Goal: Task Accomplishment & Management: Manage account settings

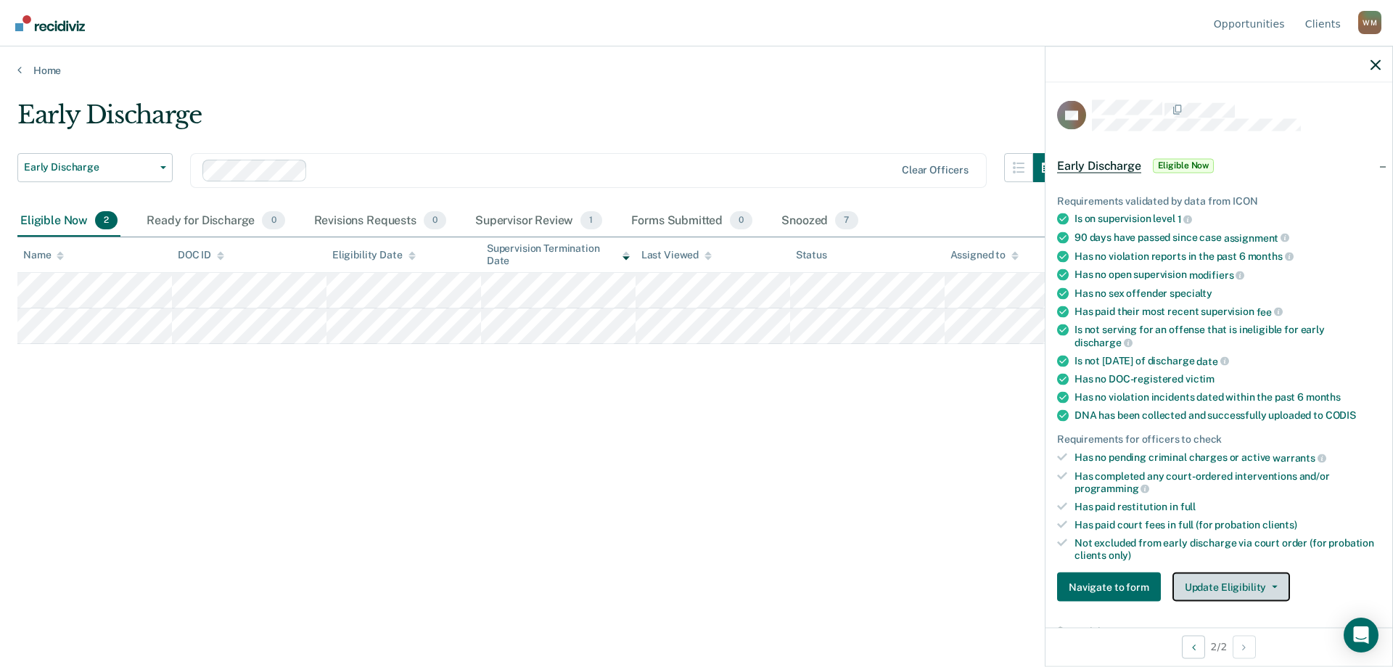
click at [1230, 584] on button "Update Eligibility" at bounding box center [1231, 586] width 118 height 29
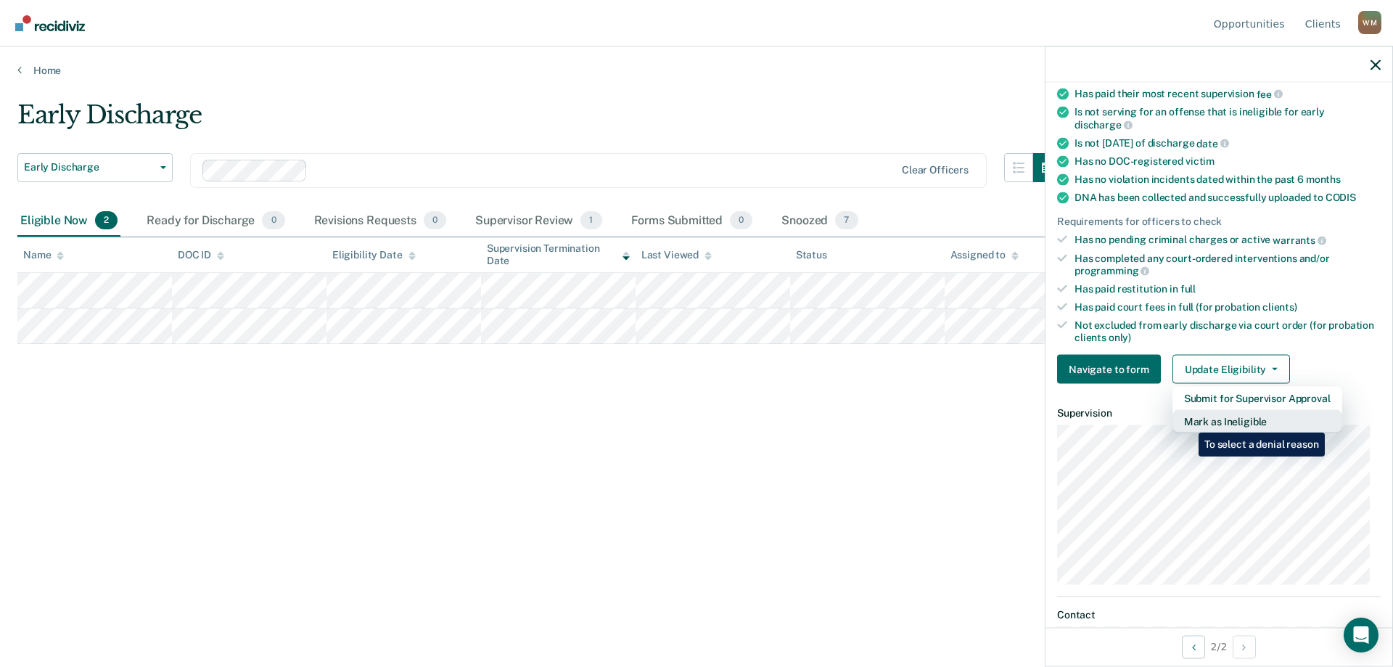
click at [1187, 421] on button "Mark as Ineligible" at bounding box center [1257, 421] width 170 height 23
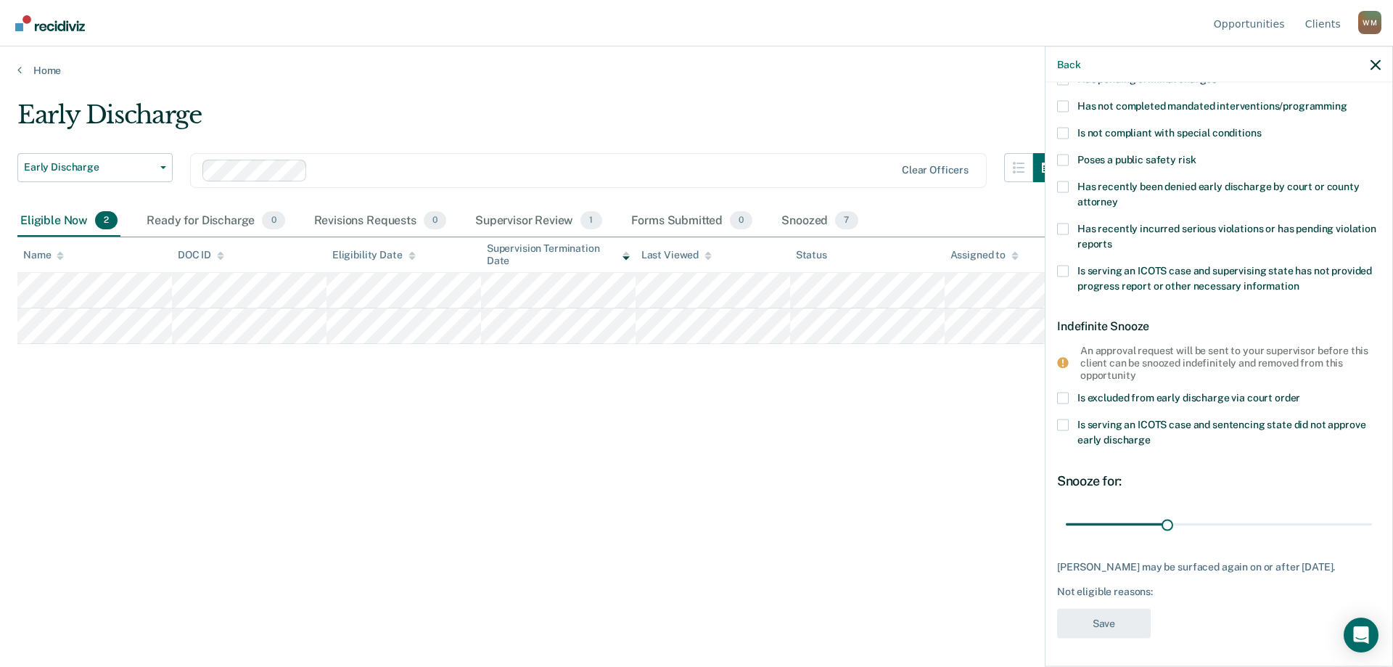
scroll to position [0, 0]
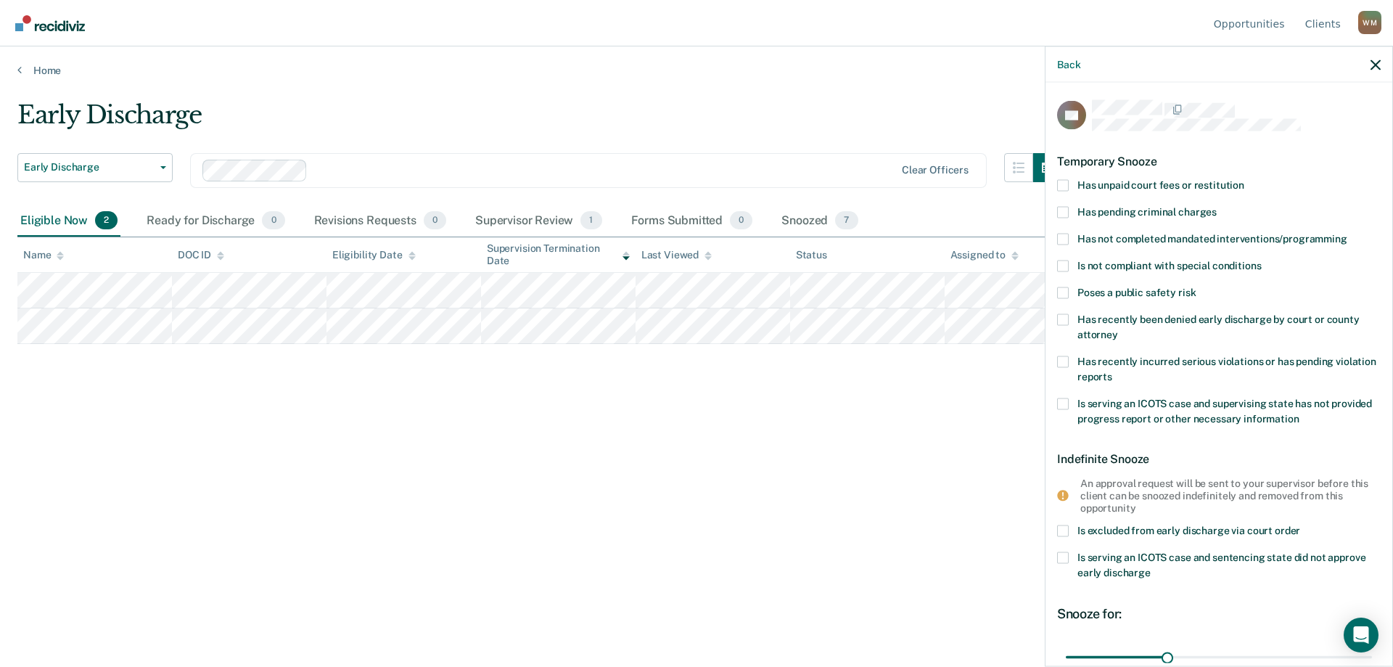
click at [1058, 183] on span at bounding box center [1063, 185] width 12 height 12
click at [1244, 179] on input "Has unpaid court fees or restitution" at bounding box center [1244, 179] width 0 height 0
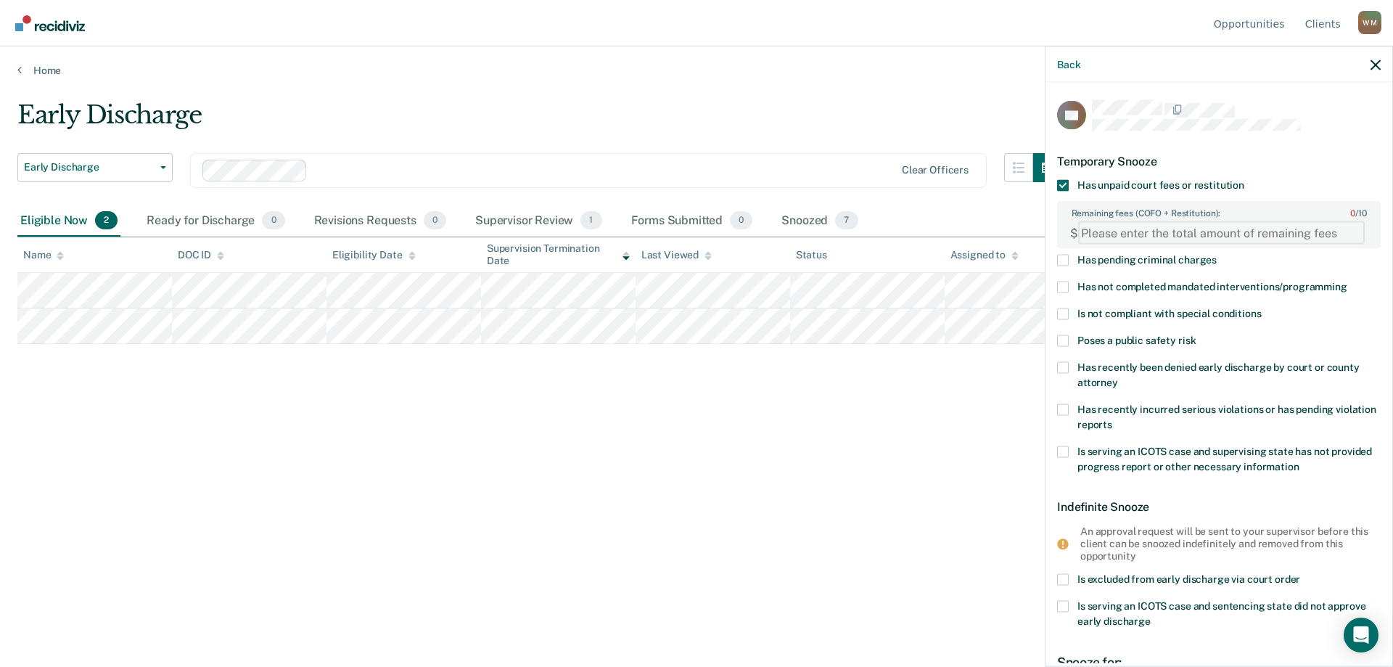
click at [1126, 231] on FEESReasonInput "Remaining fees (COFO + Restitution): 0 / 10" at bounding box center [1221, 232] width 287 height 23
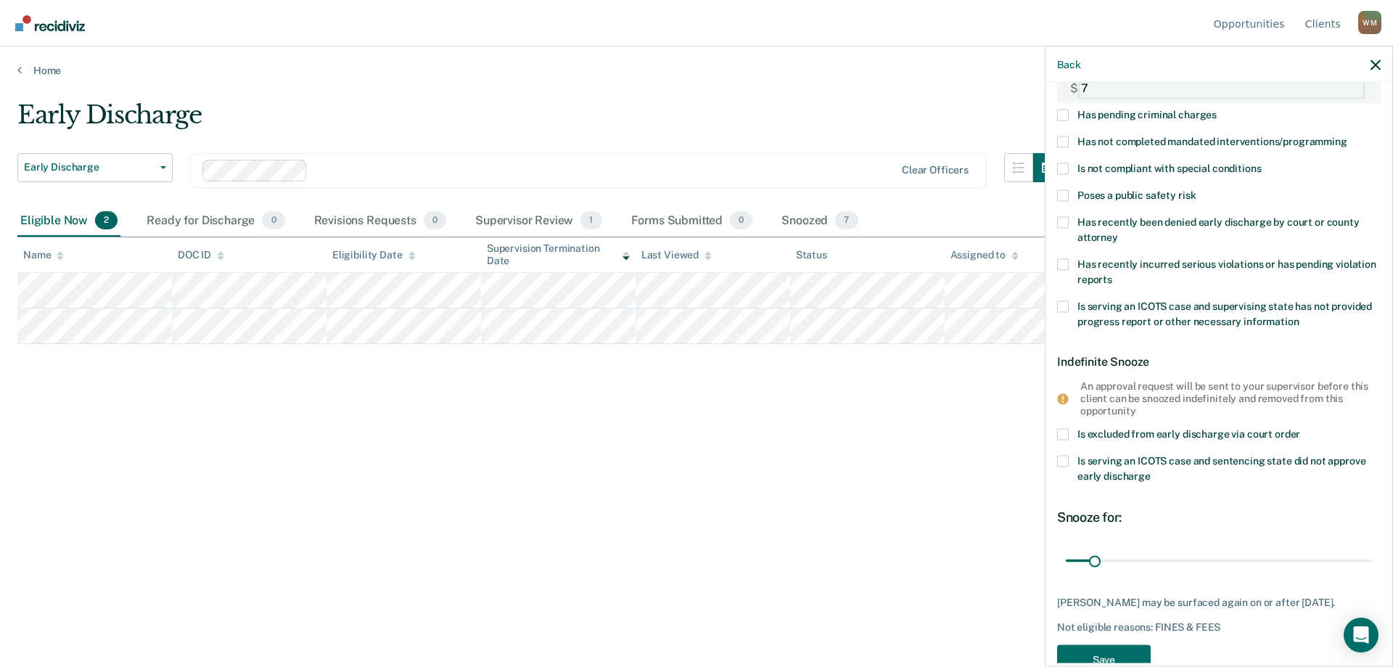
scroll to position [181, 0]
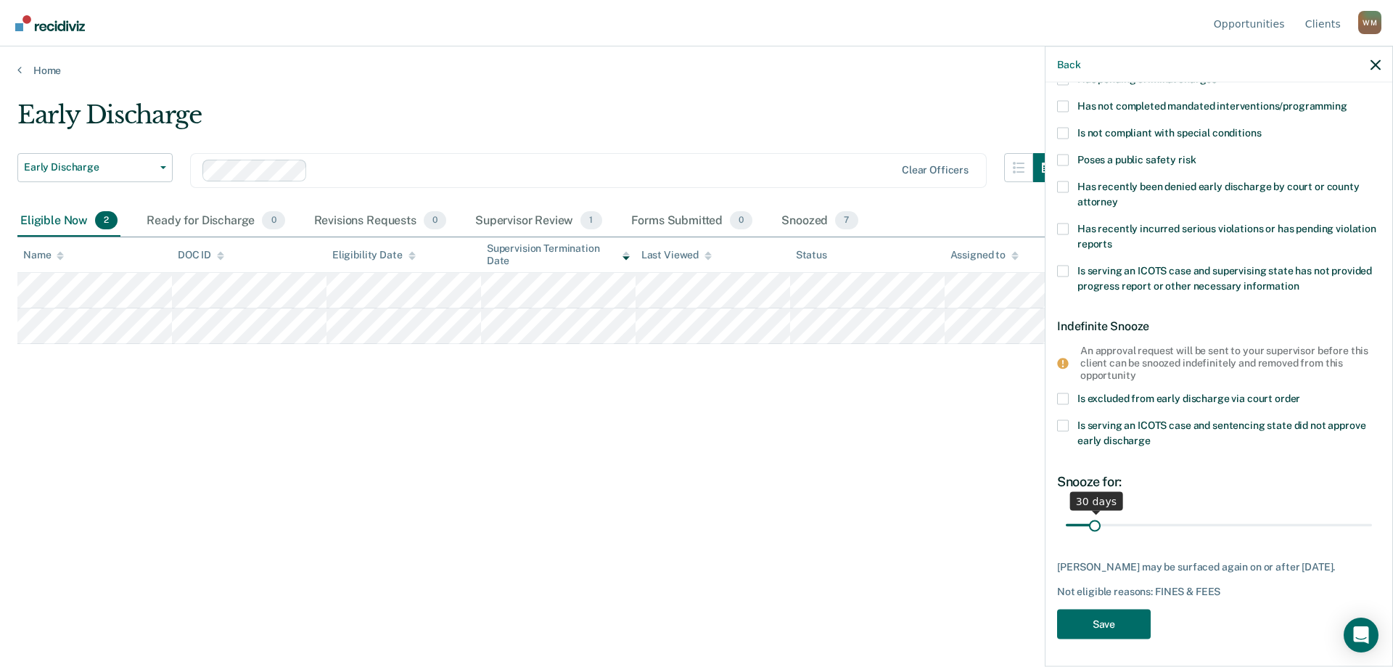
type FEESReasonInput "7"
click at [1079, 522] on input "range" at bounding box center [1219, 524] width 306 height 25
click at [1071, 522] on input "range" at bounding box center [1219, 524] width 306 height 25
click at [1080, 523] on input "range" at bounding box center [1219, 524] width 306 height 25
click at [1087, 522] on input "range" at bounding box center [1219, 524] width 306 height 25
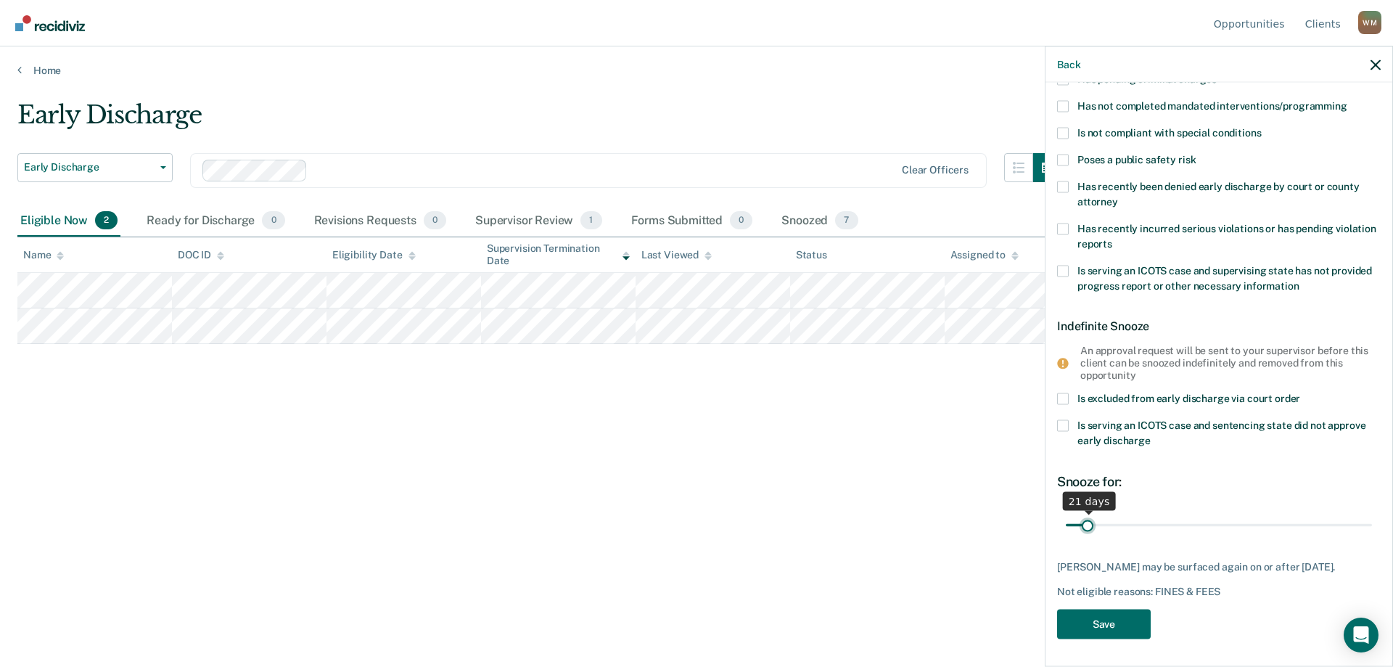
click at [1082, 522] on input "range" at bounding box center [1219, 524] width 306 height 25
click at [1079, 524] on input "range" at bounding box center [1219, 524] width 306 height 25
type input "21"
click at [1087, 524] on input "range" at bounding box center [1219, 524] width 306 height 25
click at [1090, 622] on button "Save" at bounding box center [1104, 624] width 94 height 30
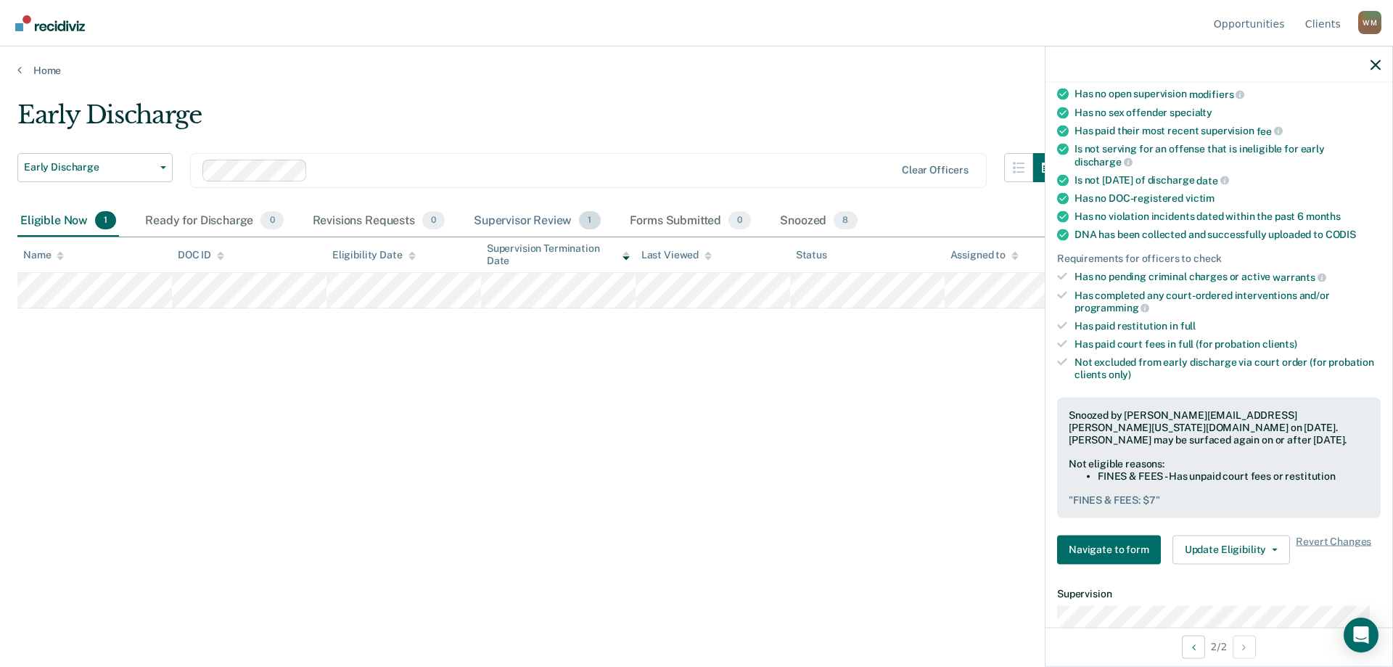
click at [535, 223] on div "Supervisor Review 1" at bounding box center [537, 221] width 133 height 32
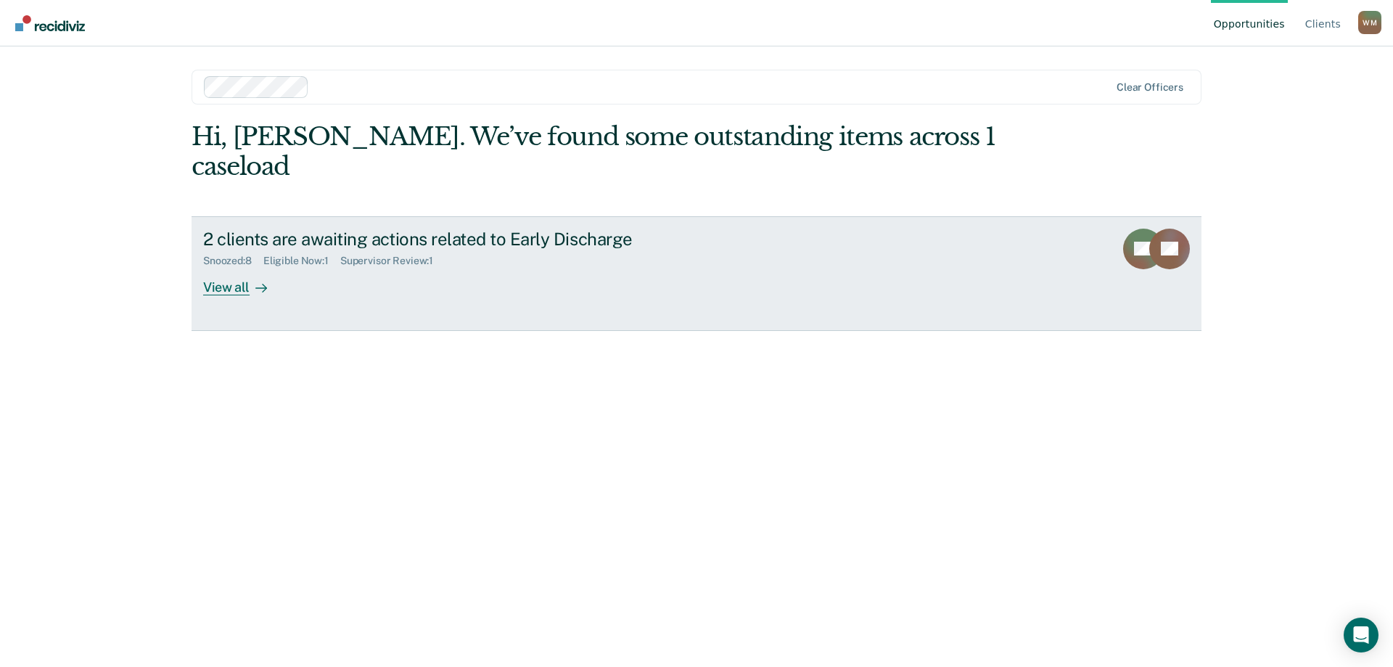
click at [218, 267] on div "View all" at bounding box center [243, 281] width 81 height 28
click at [225, 267] on div "View all" at bounding box center [243, 281] width 81 height 28
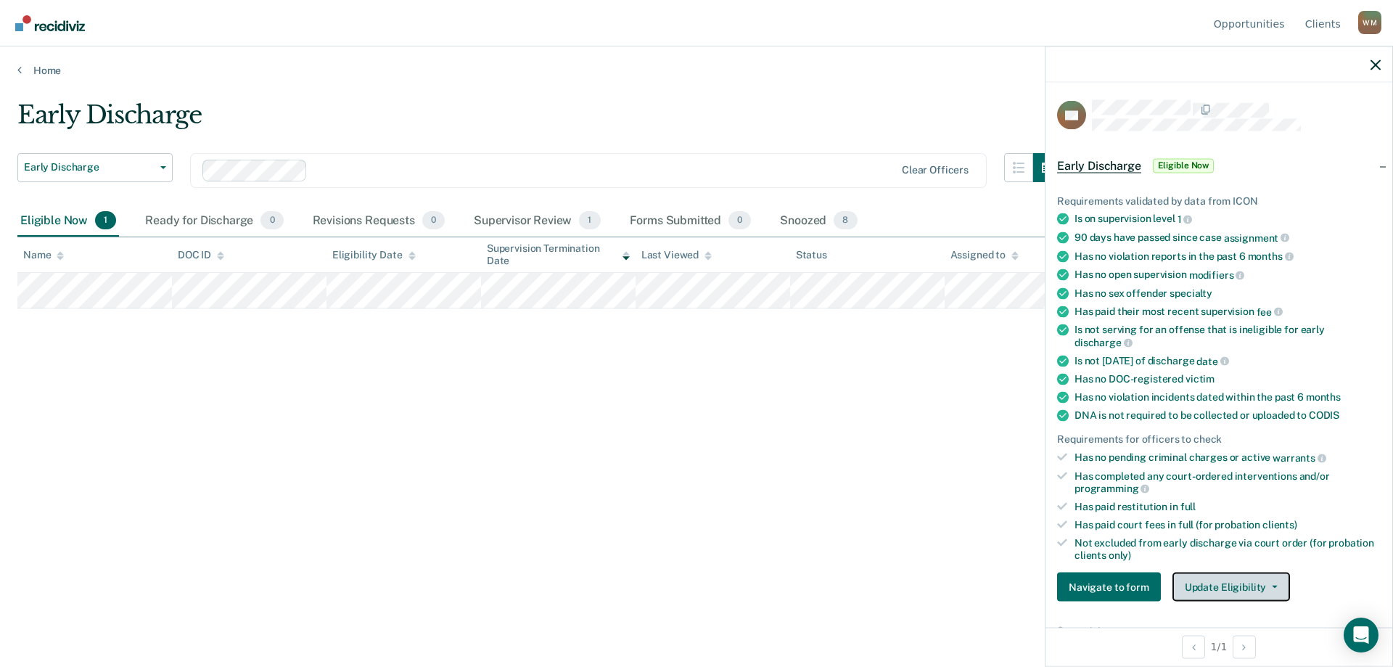
click at [1212, 588] on button "Update Eligibility" at bounding box center [1231, 586] width 118 height 29
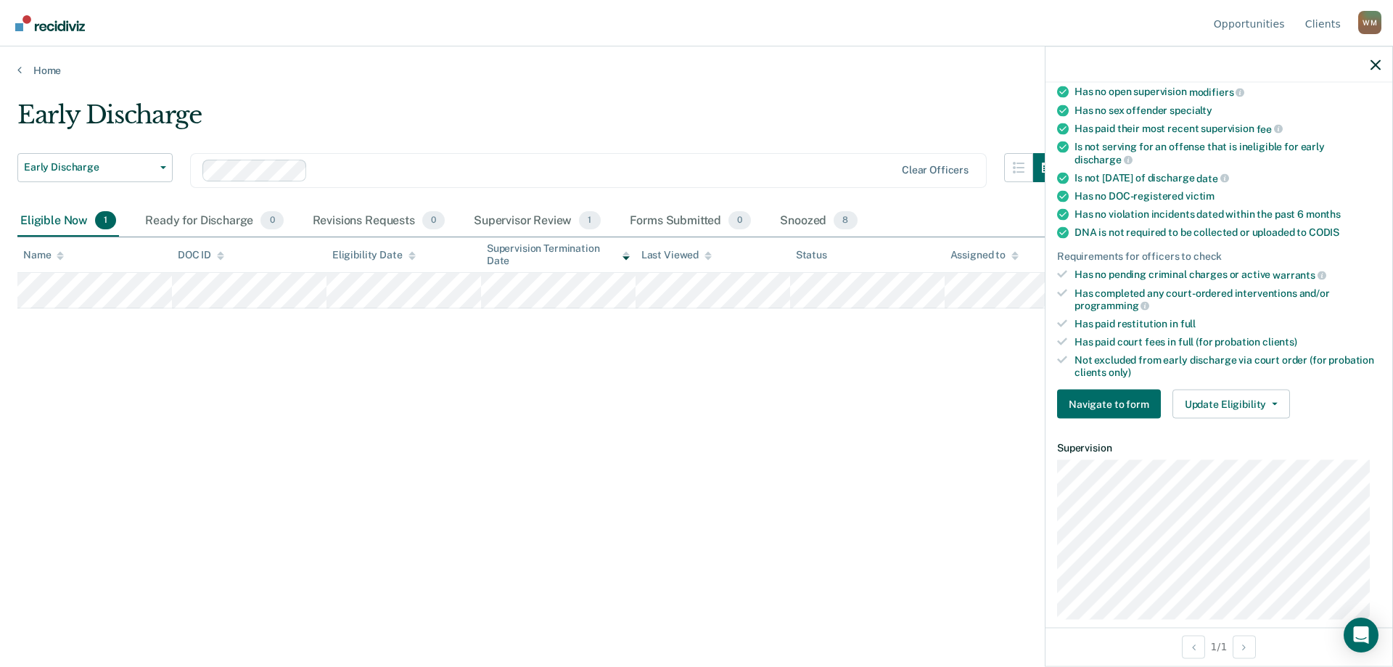
scroll to position [188, 0]
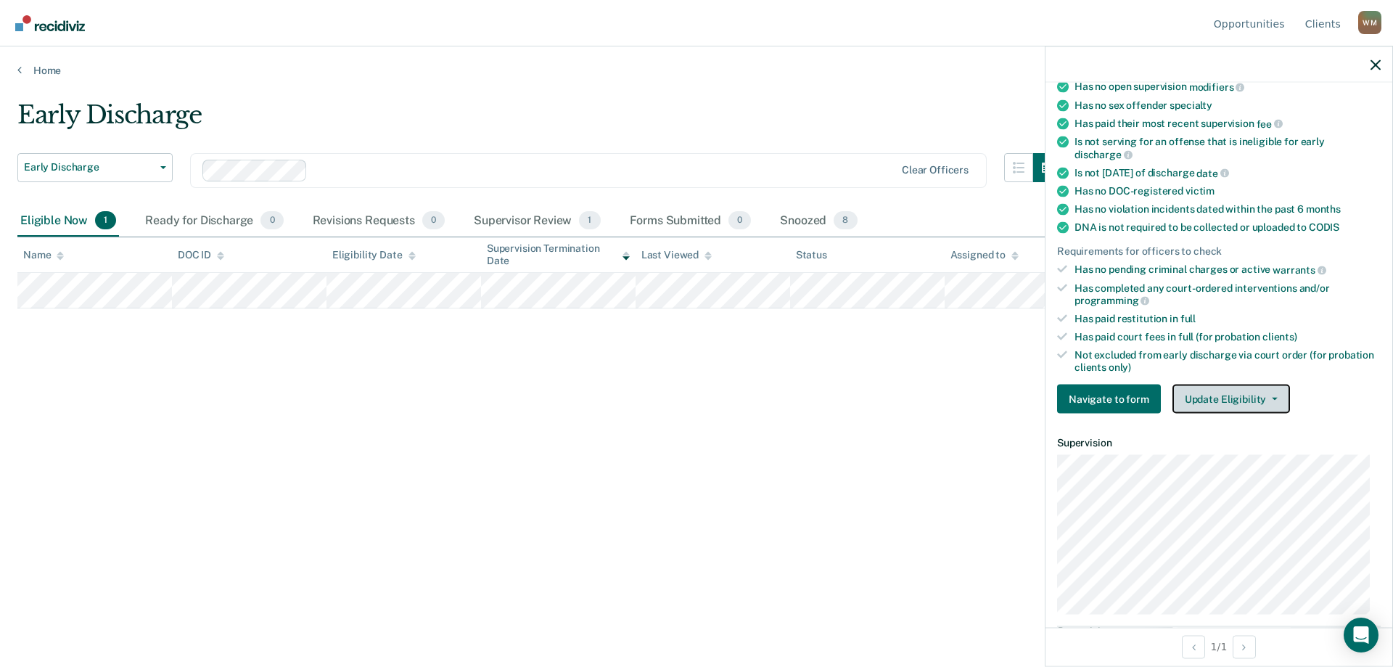
click at [1223, 391] on button "Update Eligibility" at bounding box center [1231, 398] width 118 height 29
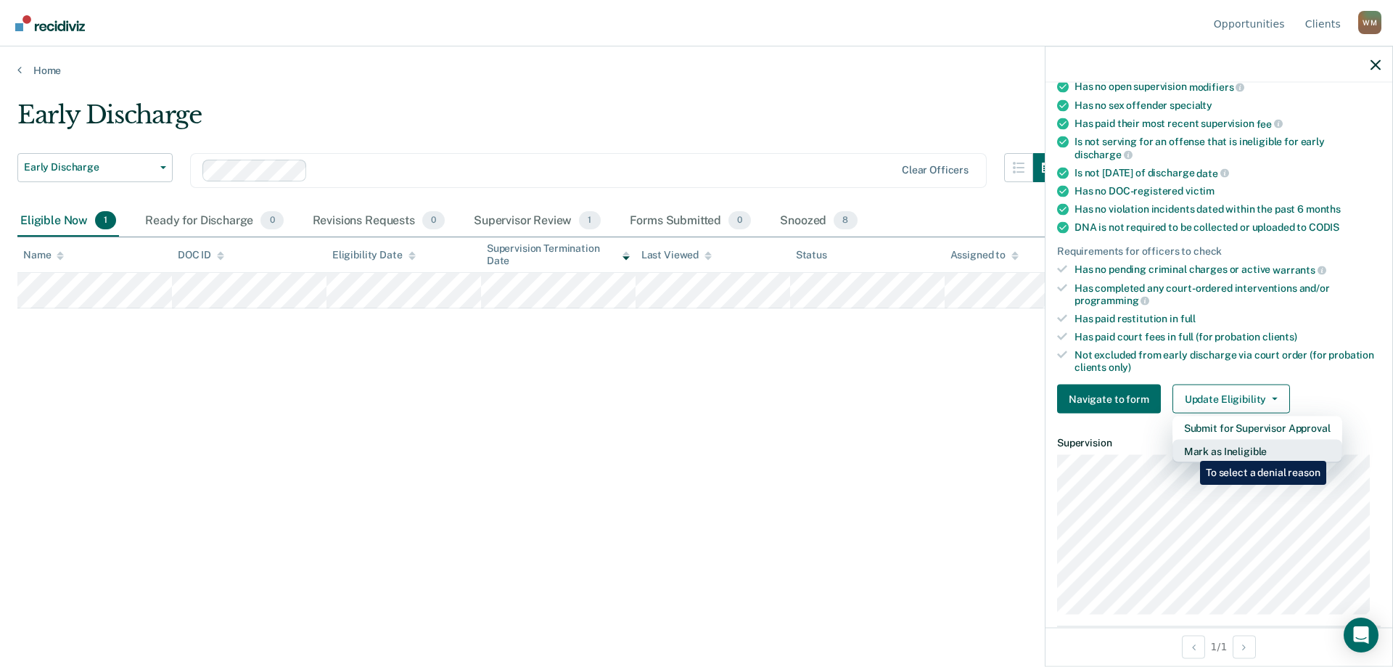
click at [1189, 450] on button "Mark as Ineligible" at bounding box center [1257, 451] width 170 height 23
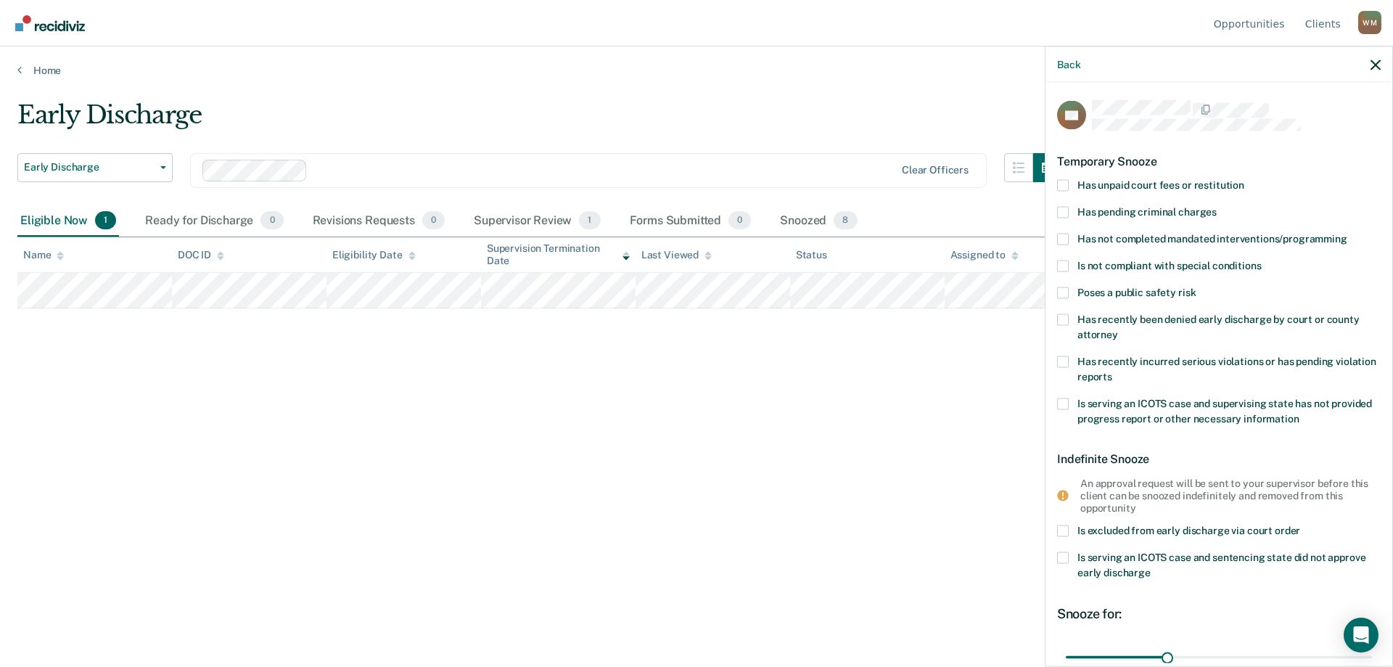
scroll to position [144, 0]
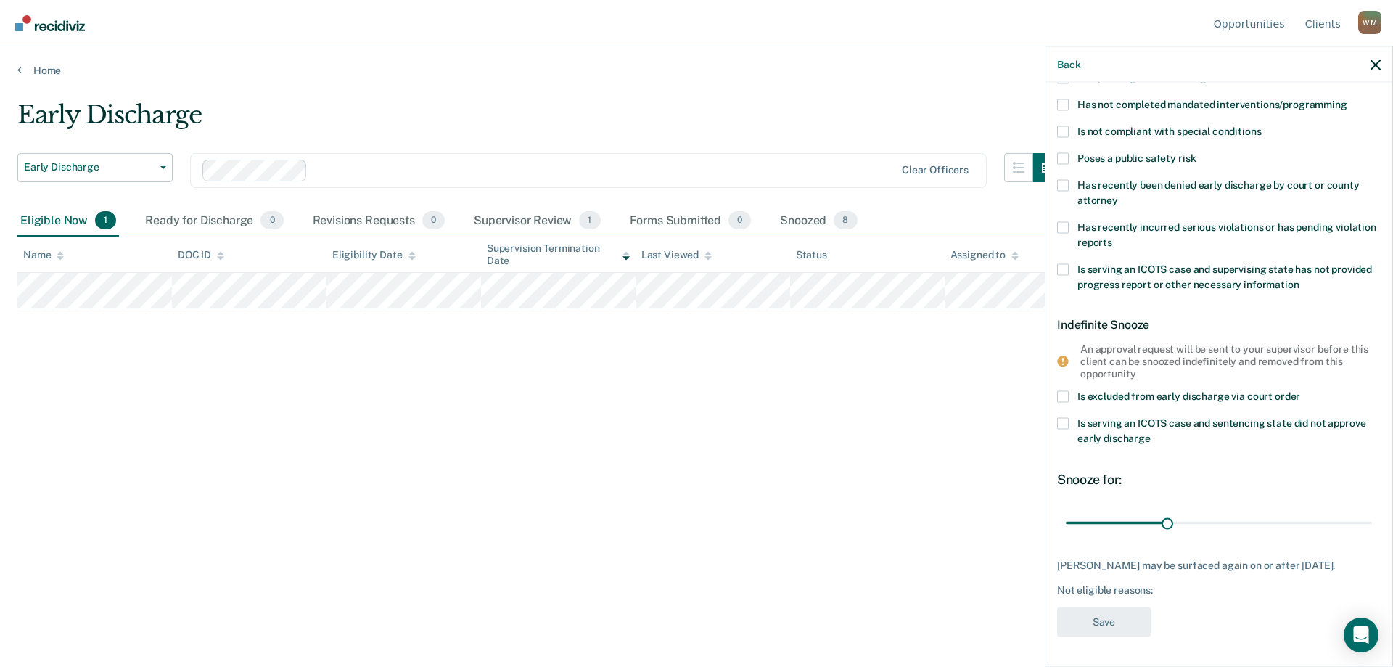
click at [887, 382] on div "Early Discharge Early Discharge Early Discharge Supervision Level Downgrade Cle…" at bounding box center [696, 329] width 1358 height 458
click at [1372, 64] on icon "button" at bounding box center [1375, 64] width 10 height 10
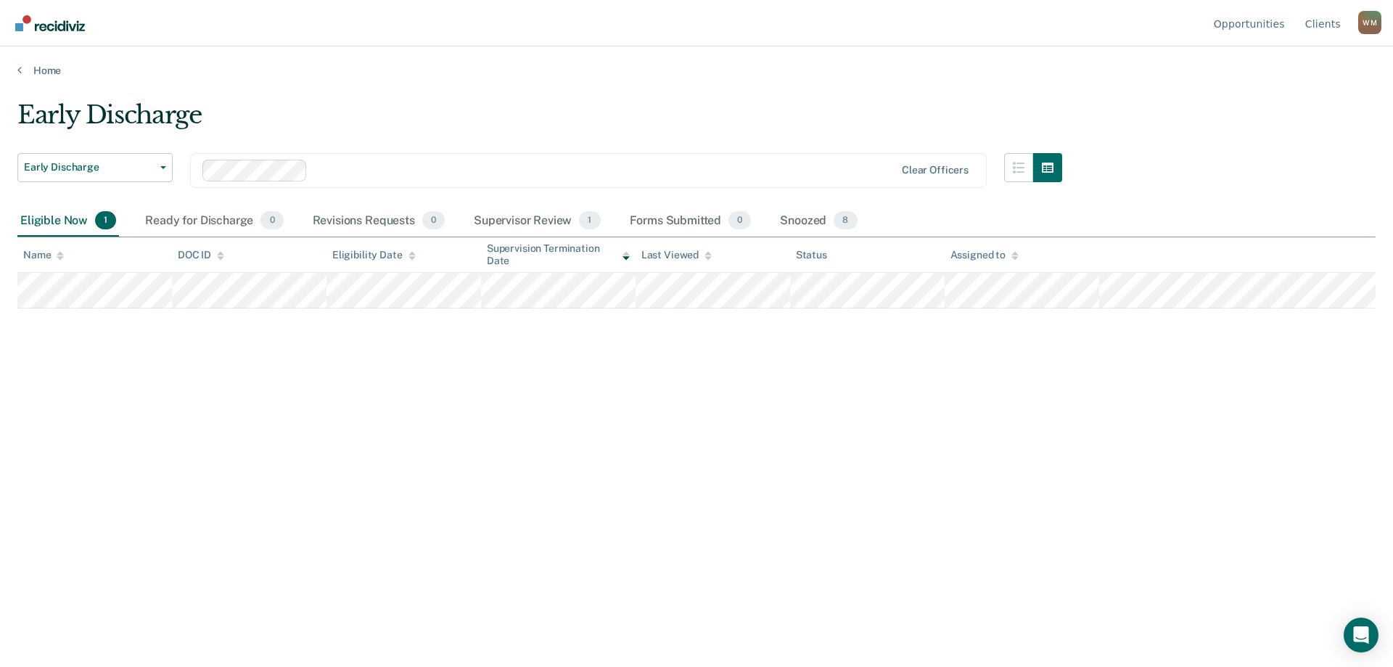
click at [1372, 22] on div "W M" at bounding box center [1369, 22] width 23 height 23
click at [1274, 115] on link "Log Out" at bounding box center [1311, 114] width 94 height 12
